Goal: Transaction & Acquisition: Register for event/course

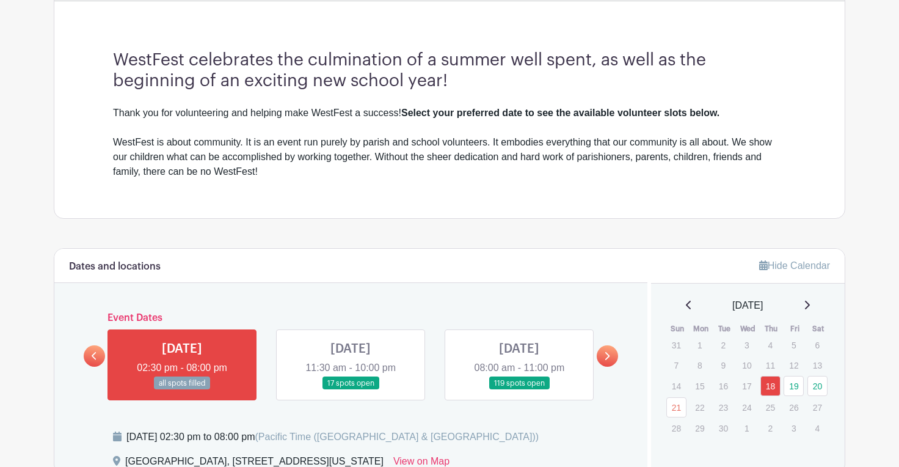
scroll to position [424, 0]
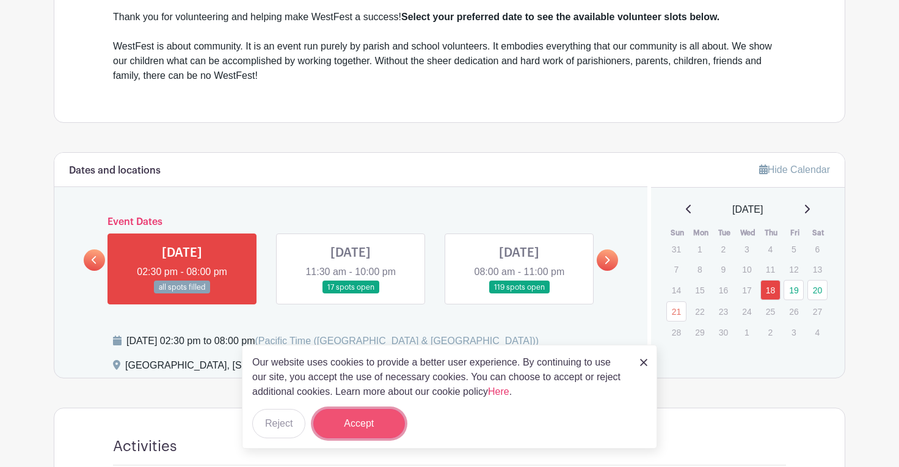
click at [358, 421] on button "Accept" at bounding box center [359, 423] width 92 height 29
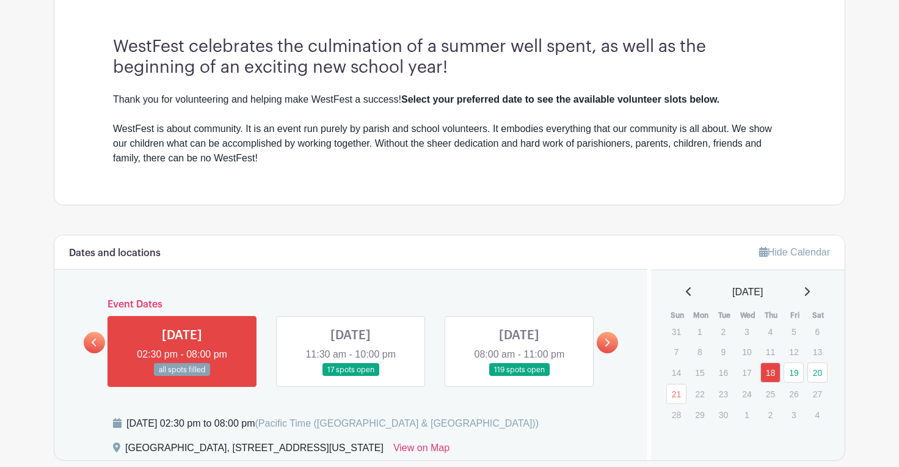
scroll to position [429, 0]
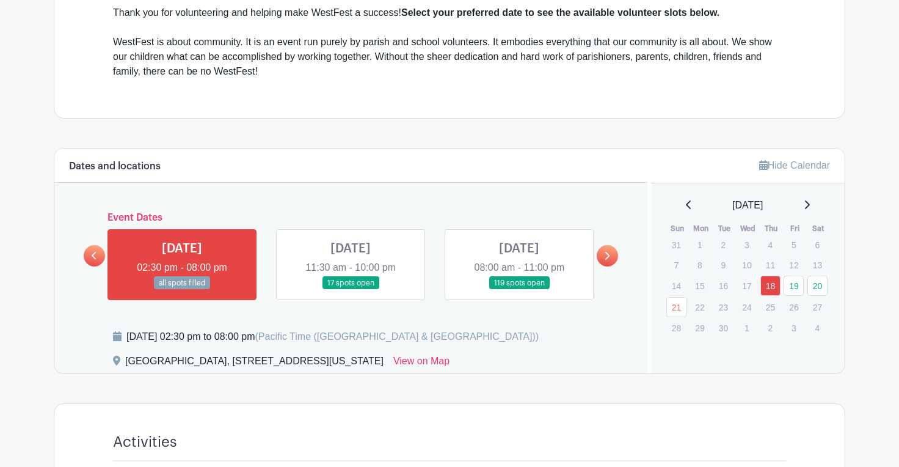
click at [519, 289] on link at bounding box center [519, 289] width 0 height 0
click at [351, 289] on link at bounding box center [351, 289] width 0 height 0
click at [608, 256] on icon at bounding box center [607, 256] width 5 height 8
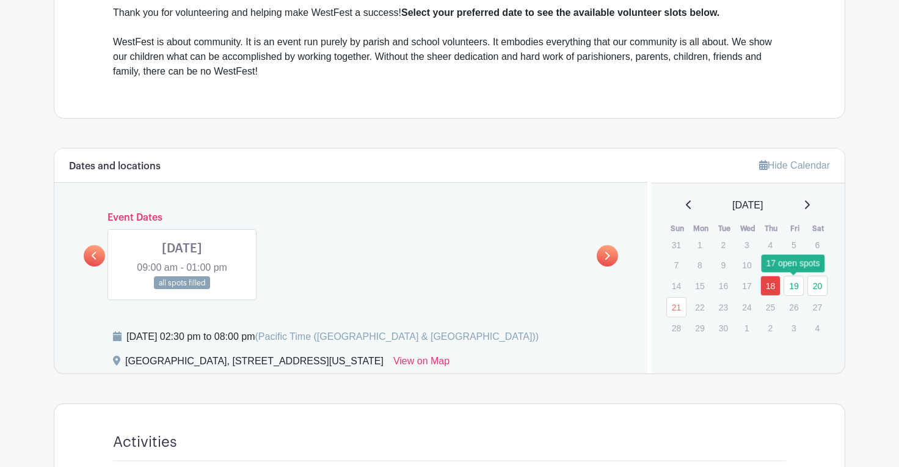
click at [798, 286] on link "19" at bounding box center [794, 285] width 20 height 20
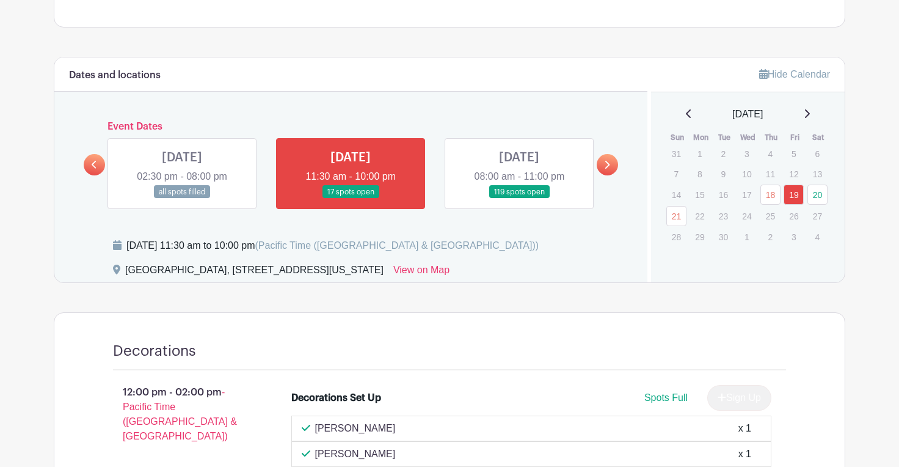
scroll to position [523, 0]
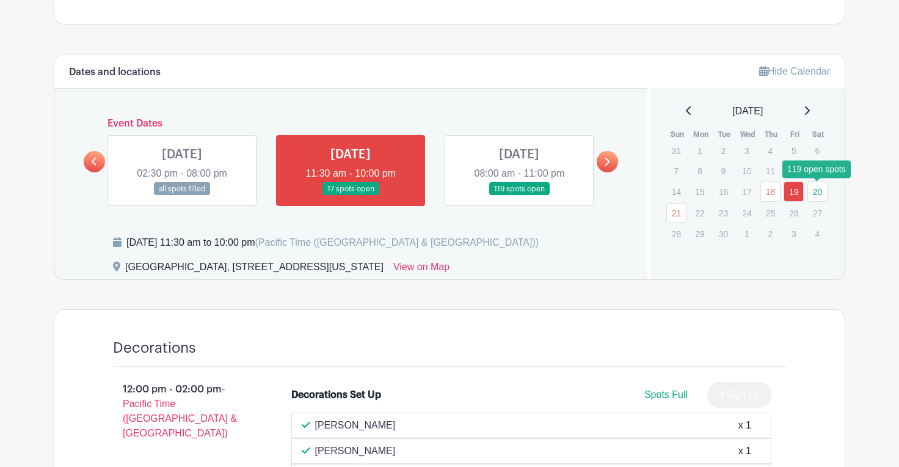
click at [816, 193] on link "20" at bounding box center [817, 191] width 20 height 20
click at [816, 194] on link "20" at bounding box center [817, 191] width 20 height 20
click at [519, 195] on link at bounding box center [519, 195] width 0 height 0
click at [819, 192] on link "20" at bounding box center [817, 191] width 20 height 20
click at [608, 159] on icon at bounding box center [606, 161] width 5 height 9
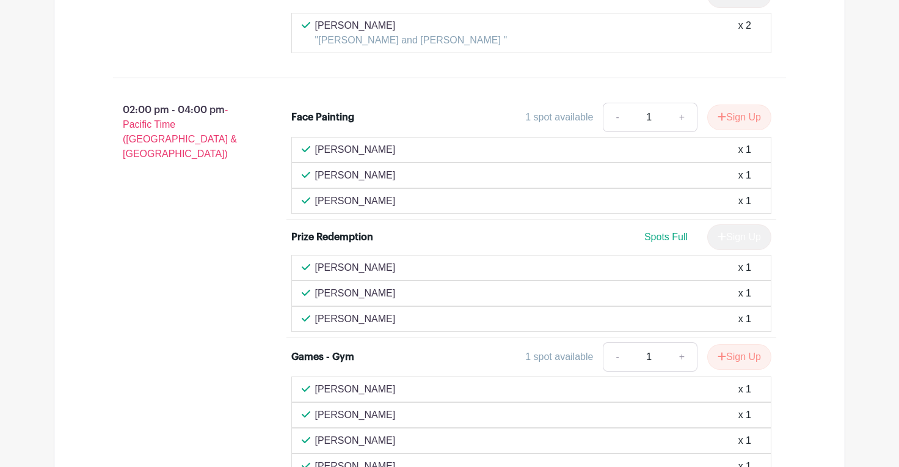
scroll to position [3733, 0]
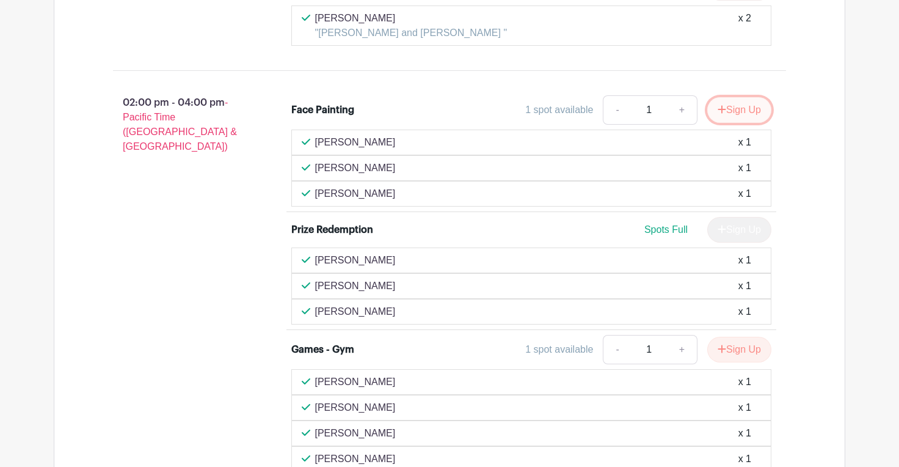
click at [731, 108] on button "Sign Up" at bounding box center [739, 110] width 64 height 26
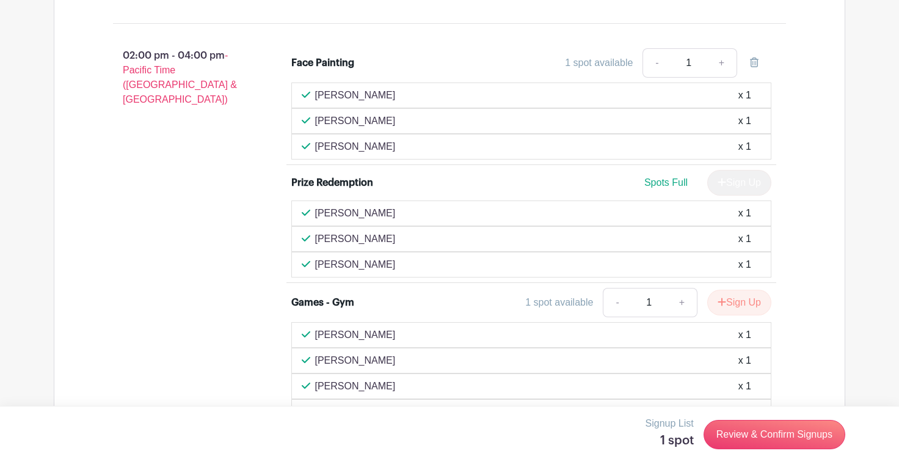
scroll to position [3775, 0]
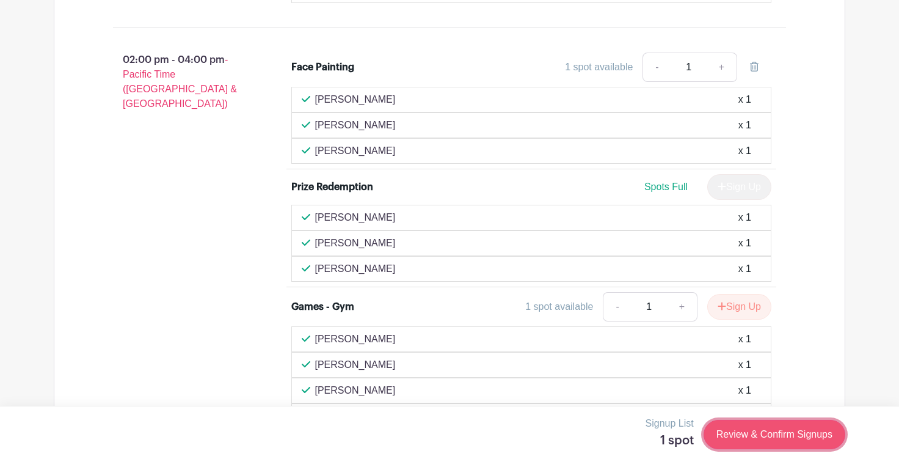
click at [753, 438] on link "Review & Confirm Signups" at bounding box center [775, 434] width 142 height 29
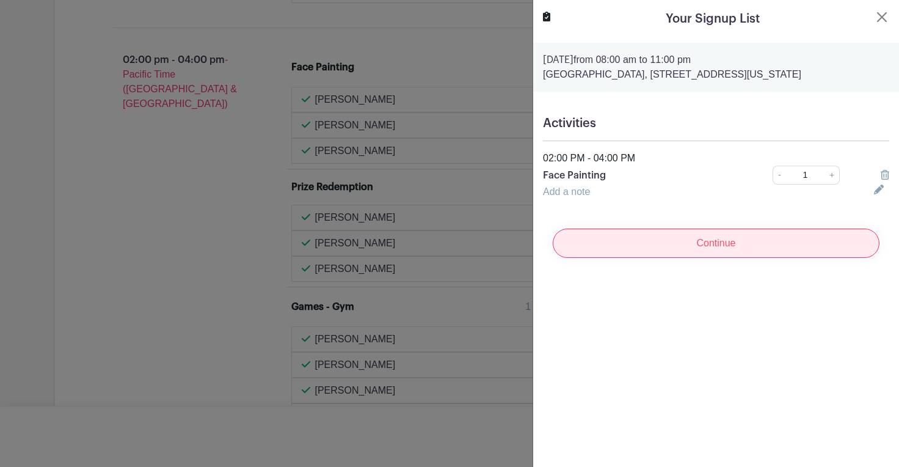
click at [726, 233] on input "Continue" at bounding box center [716, 242] width 327 height 29
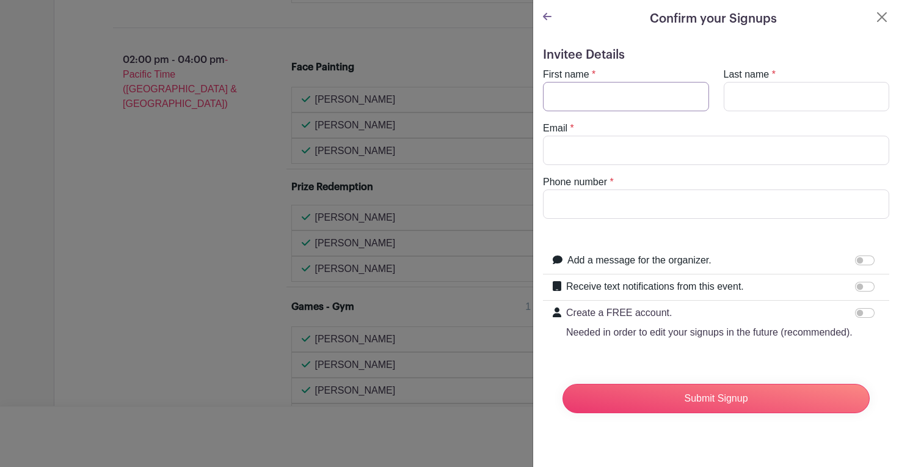
click at [611, 101] on input "First name" at bounding box center [626, 96] width 166 height 29
type input "[PERSON_NAME]"
type input "del [PERSON_NAME]"
type input "[PERSON_NAME][EMAIL_ADDRESS][DOMAIN_NAME]"
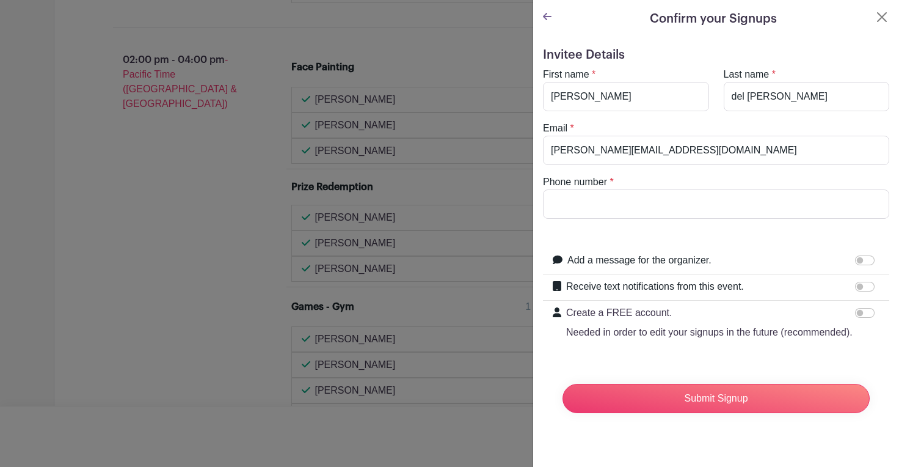
type input "2063998737"
click at [863, 287] on input "Receive text notifications from this event." at bounding box center [865, 287] width 20 height 10
checkbox input "true"
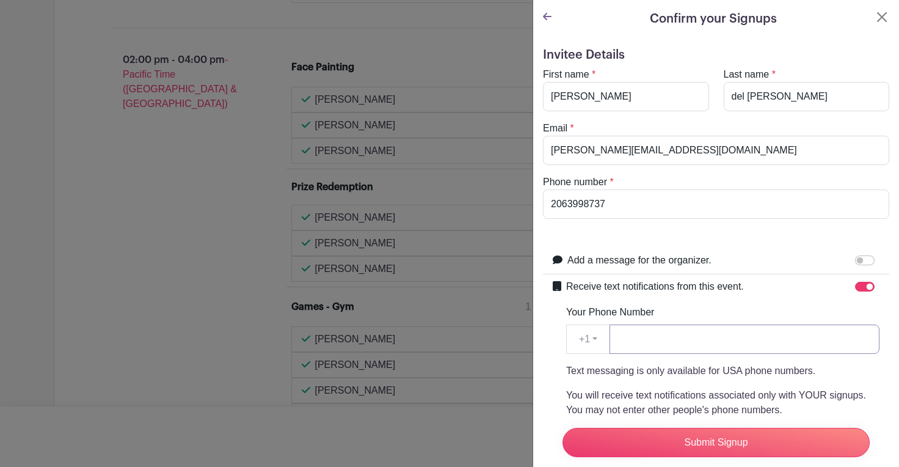
click at [718, 334] on input "Your Phone Number" at bounding box center [744, 338] width 270 height 29
type input "2063998737"
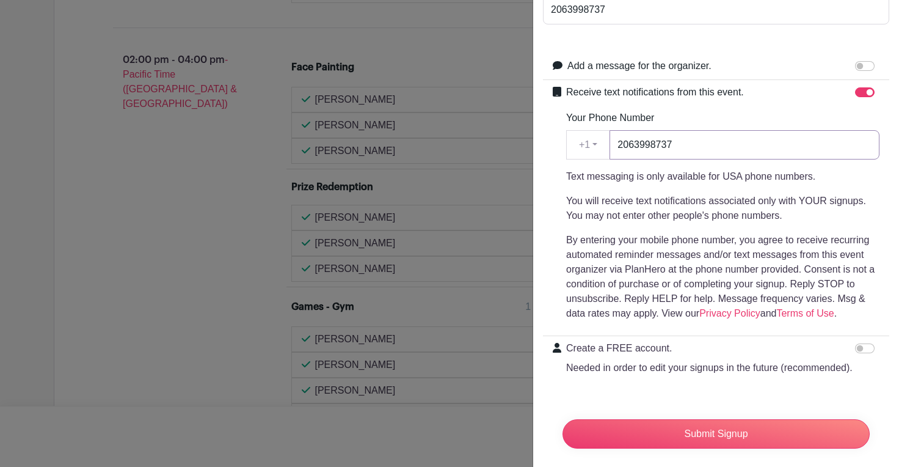
scroll to position [205, 0]
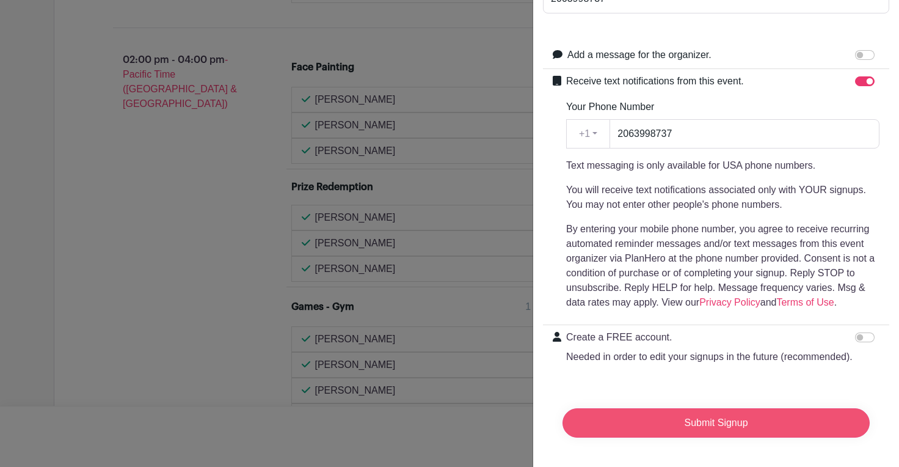
click at [734, 424] on input "Submit Signup" at bounding box center [715, 422] width 307 height 29
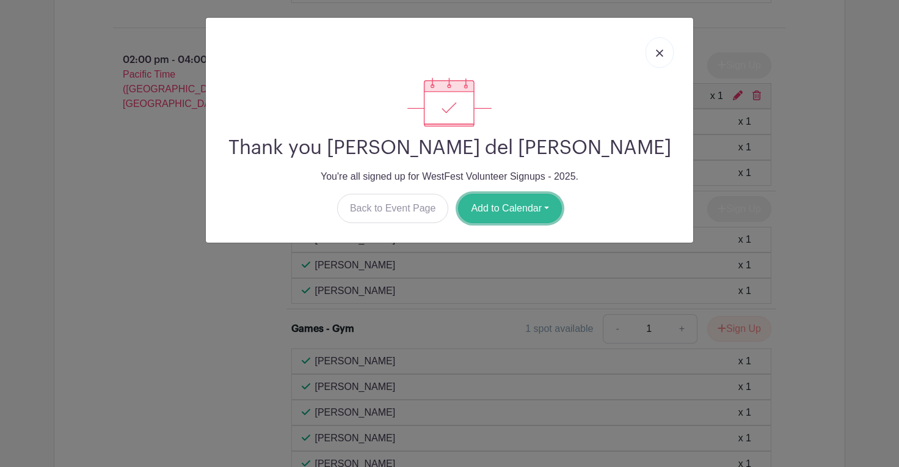
click at [514, 209] on button "Add to Calendar" at bounding box center [510, 208] width 104 height 29
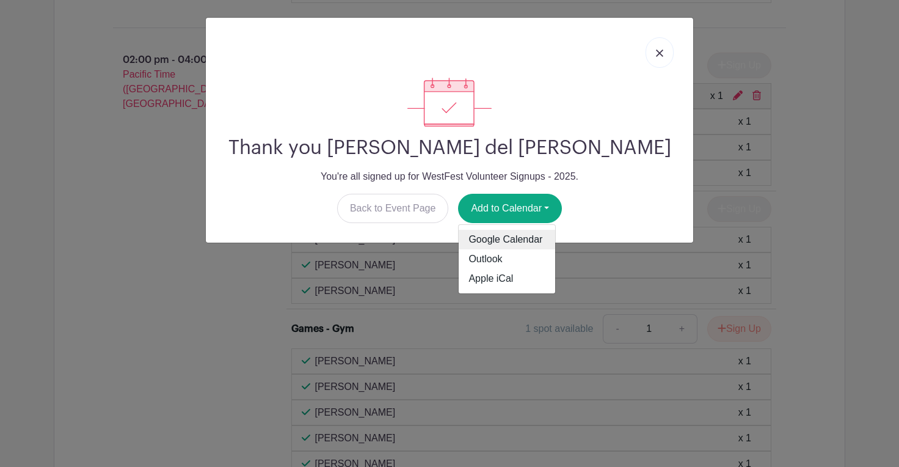
click at [506, 239] on link "Google Calendar" at bounding box center [507, 240] width 96 height 20
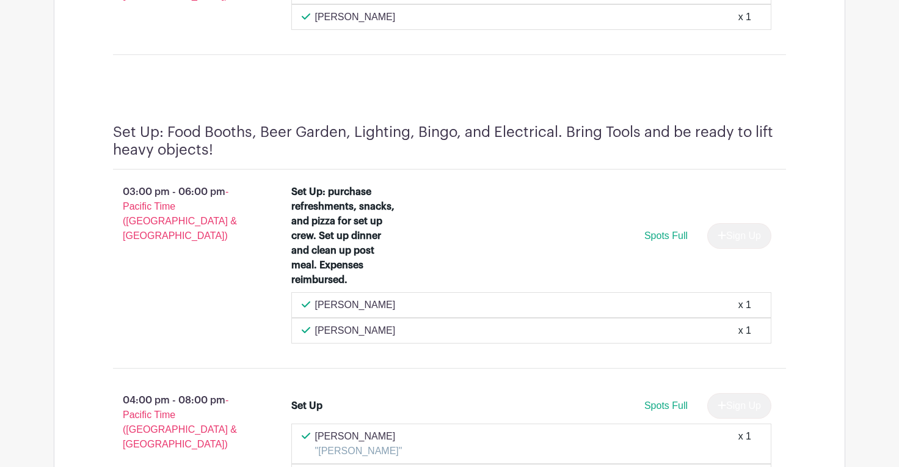
scroll to position [1414, 0]
